Goal: Find contact information: Find contact information

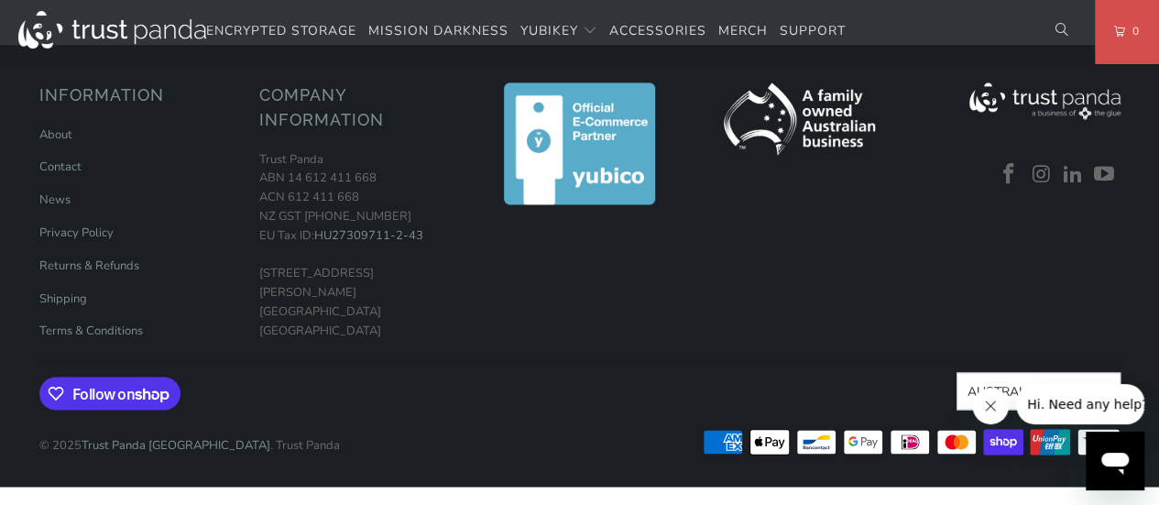
scroll to position [1985, 0]
click at [58, 175] on link "Contact" at bounding box center [60, 167] width 42 height 16
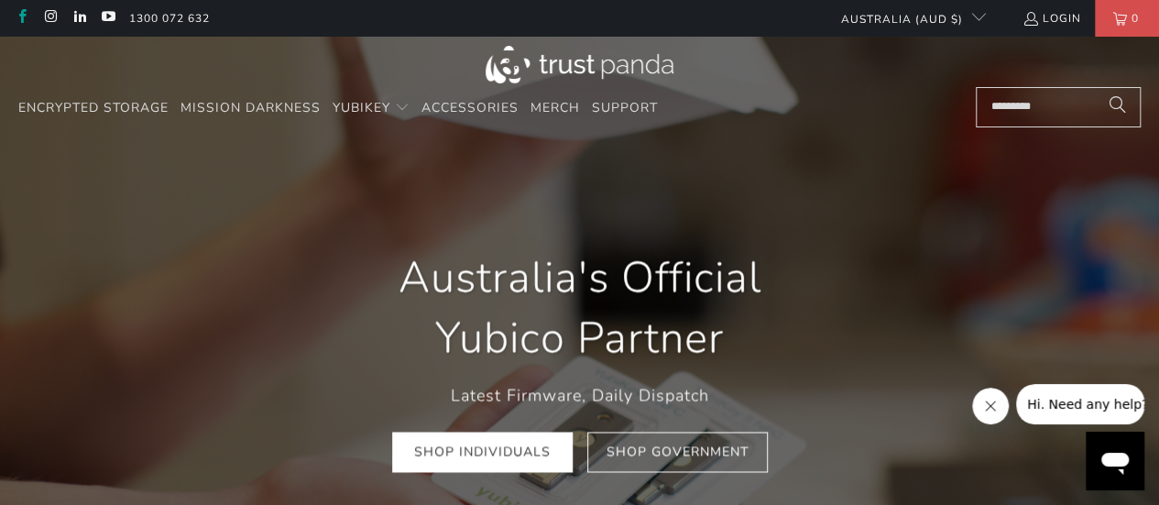
click at [15, 12] on link at bounding box center [22, 18] width 16 height 15
